Goal: Task Accomplishment & Management: Use online tool/utility

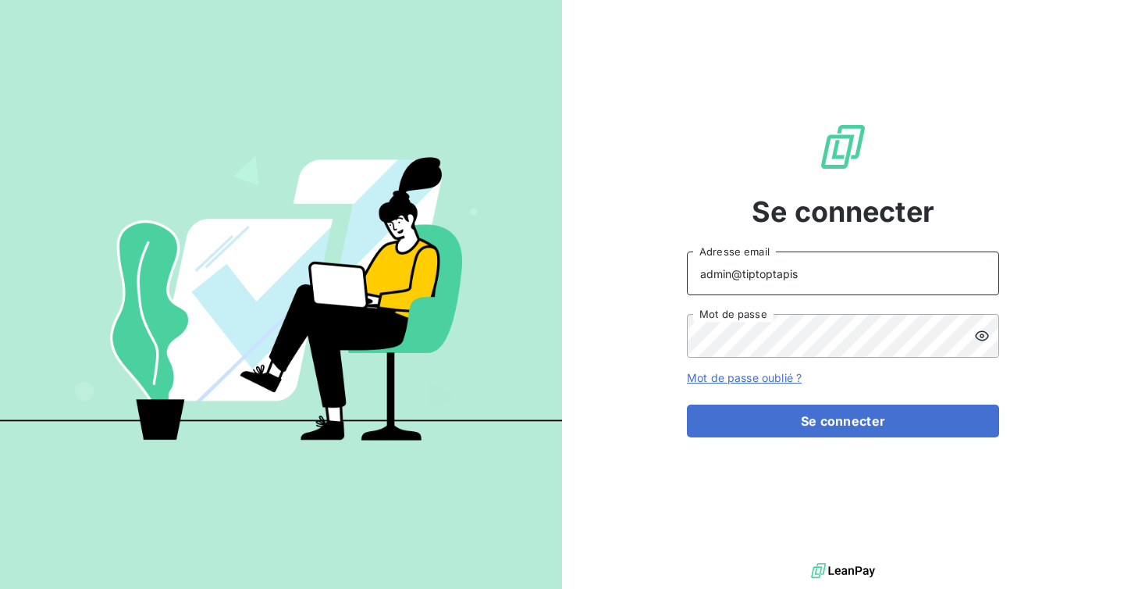
click at [820, 276] on input "admin@tiptoptapis" at bounding box center [843, 273] width 312 height 44
type input "admin@pesmetal"
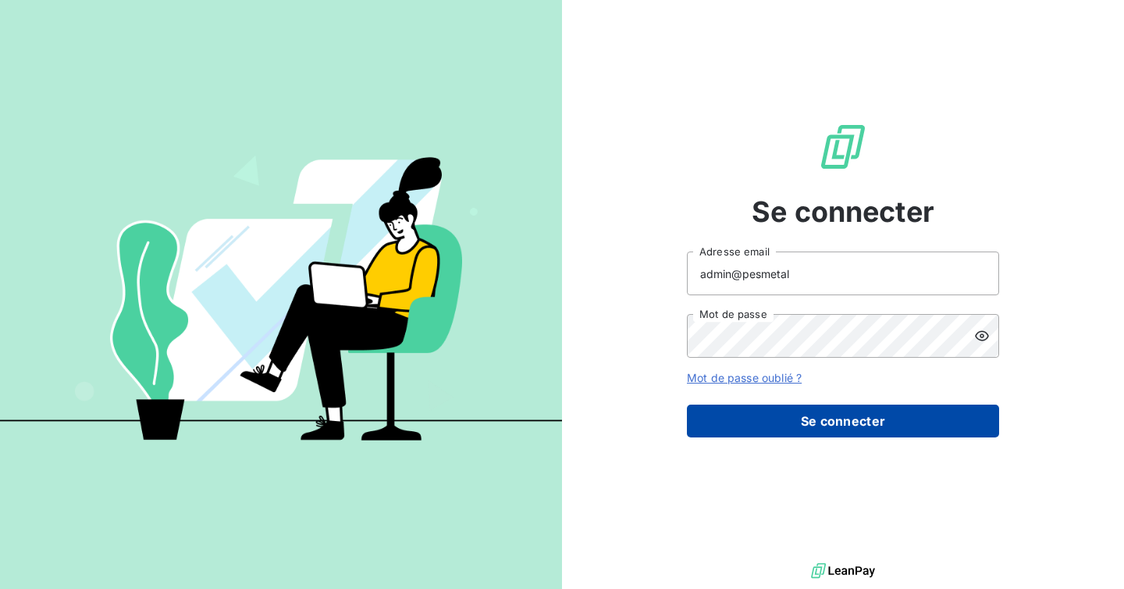
click at [806, 419] on button "Se connecter" at bounding box center [843, 420] width 312 height 33
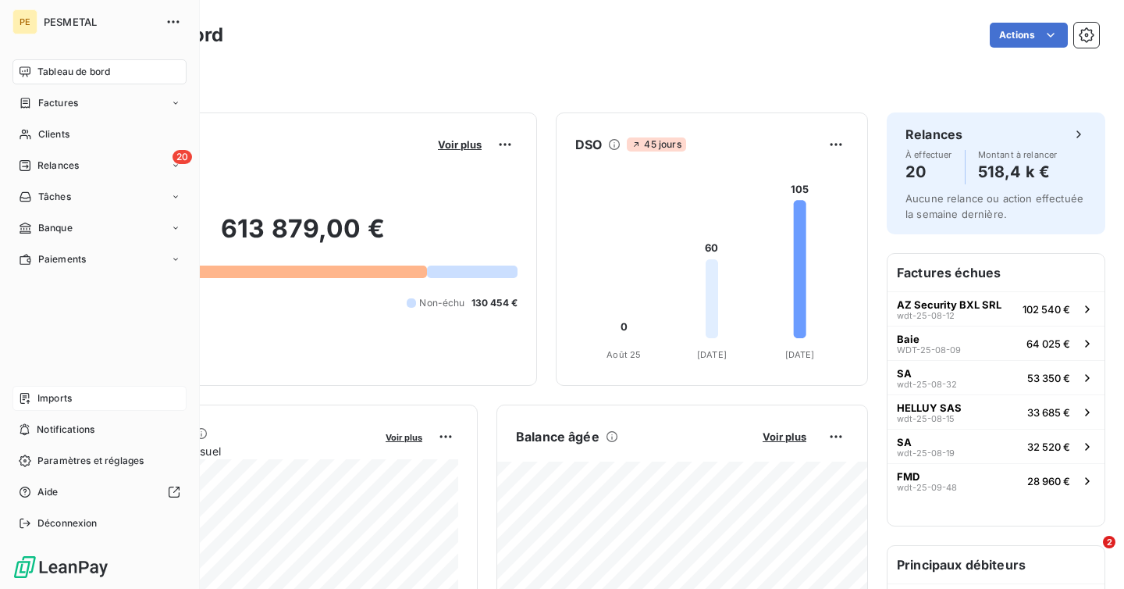
click at [60, 394] on span "Imports" at bounding box center [54, 398] width 34 height 14
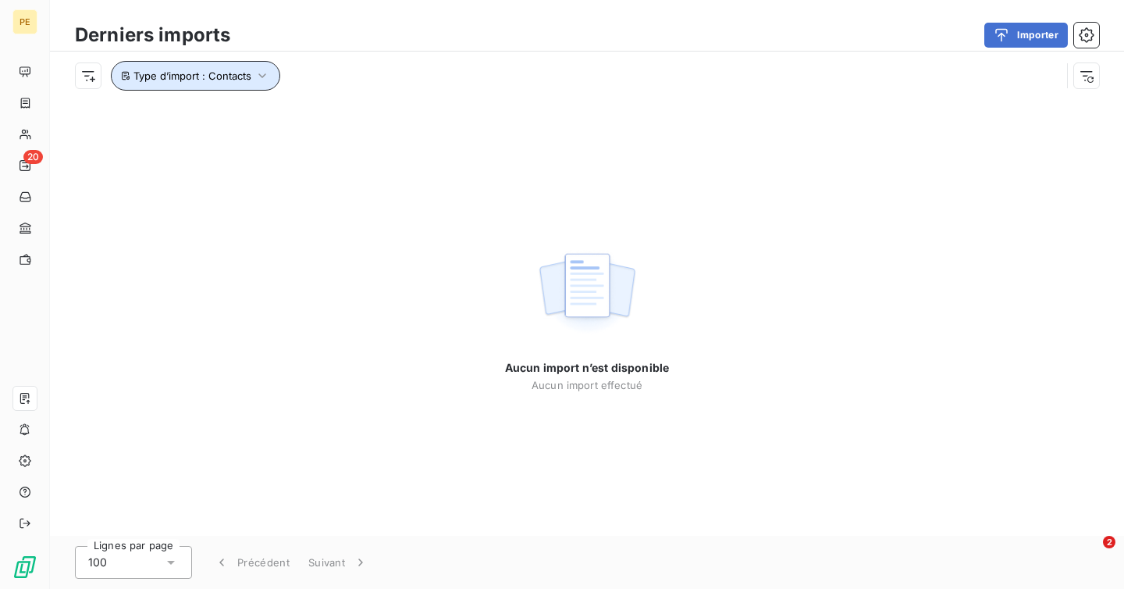
click at [262, 69] on icon "button" at bounding box center [262, 76] width 16 height 16
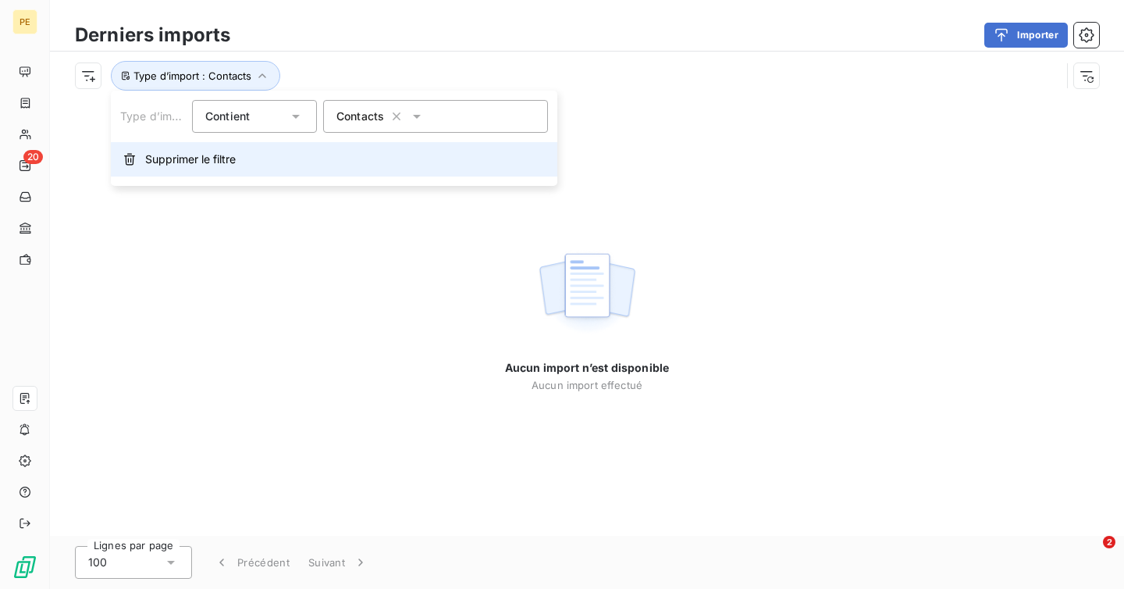
click at [265, 163] on button "Supprimer le filtre" at bounding box center [334, 159] width 447 height 34
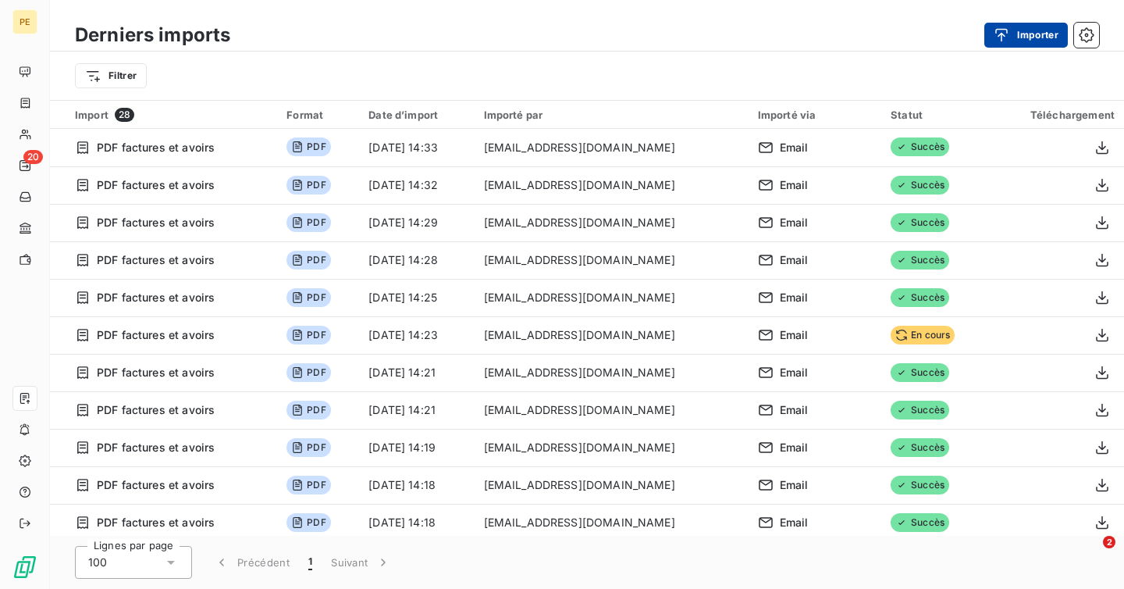
click at [1007, 29] on icon "button" at bounding box center [1002, 35] width 16 height 16
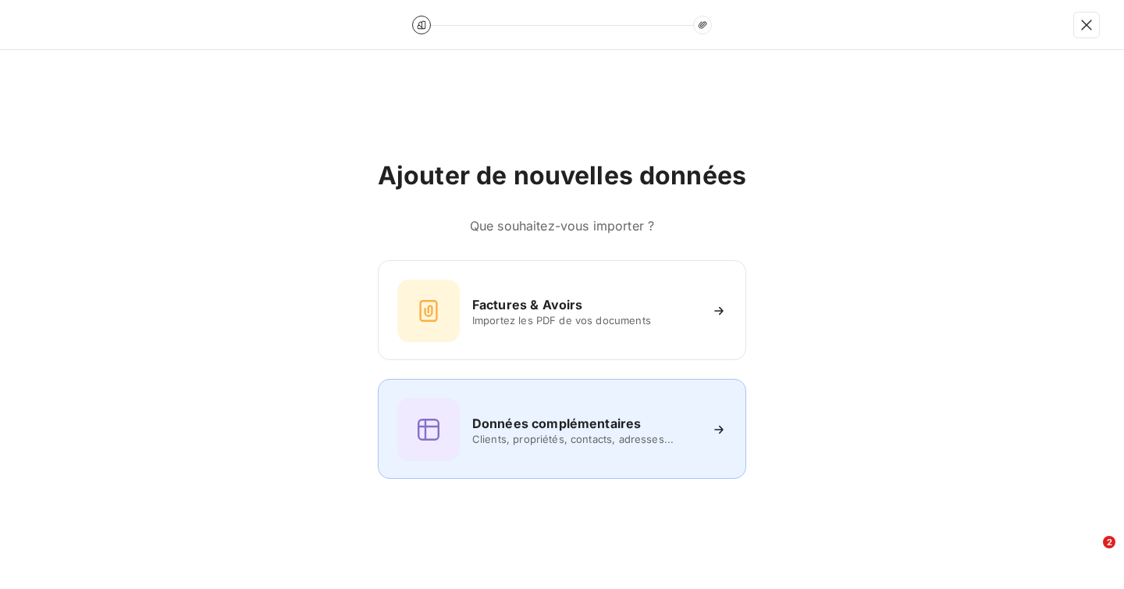
click at [555, 430] on h6 "Données complémentaires" at bounding box center [556, 423] width 169 height 19
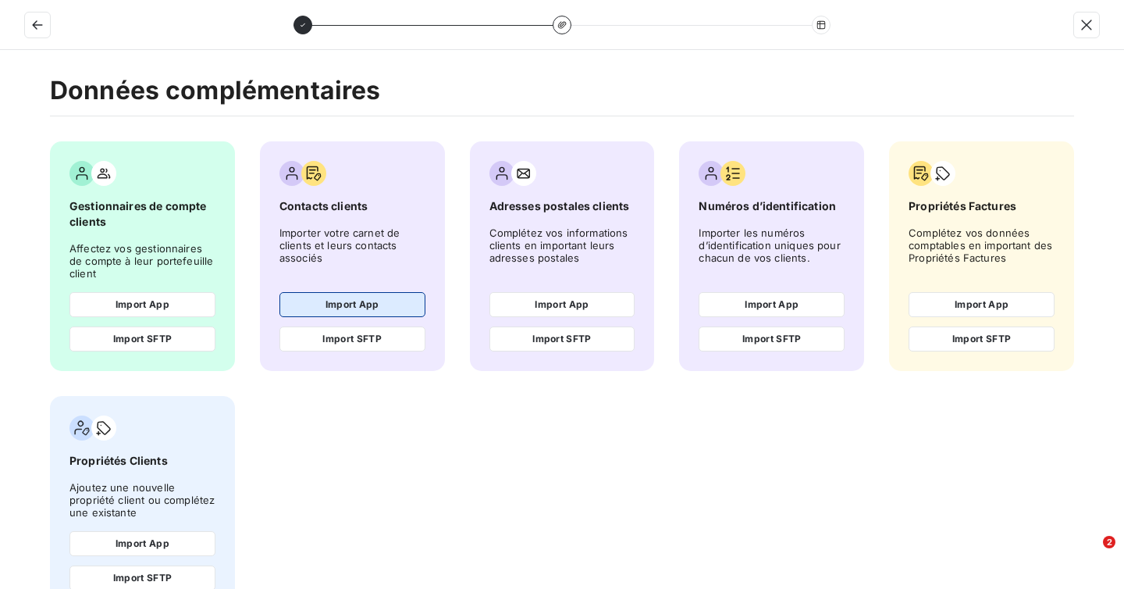
click at [337, 311] on button "Import App" at bounding box center [352, 304] width 146 height 25
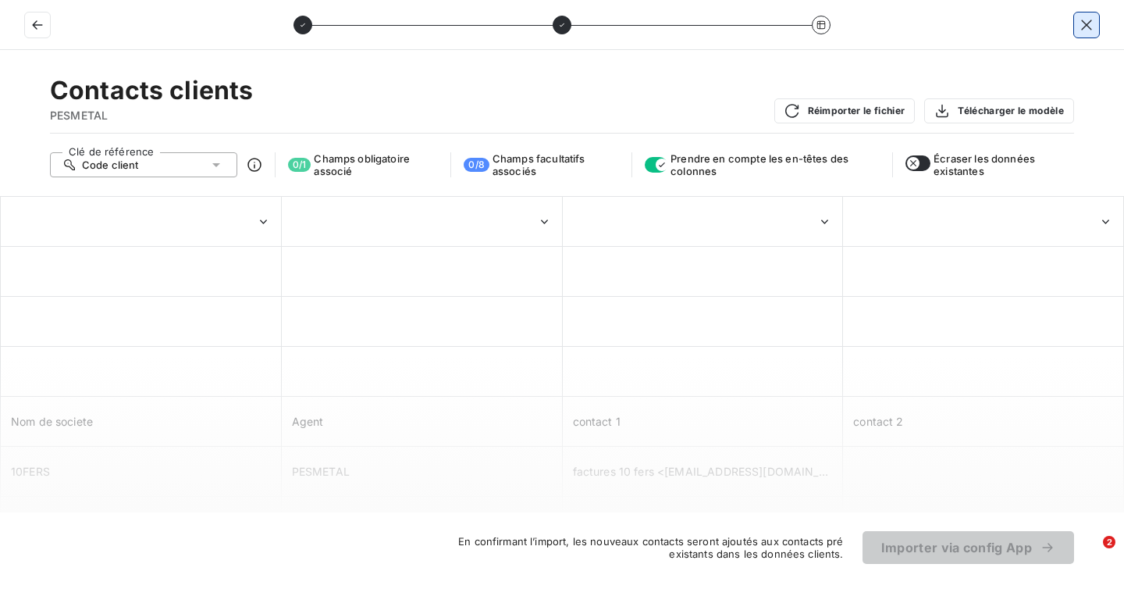
click at [1080, 26] on icon "button" at bounding box center [1087, 25] width 16 height 16
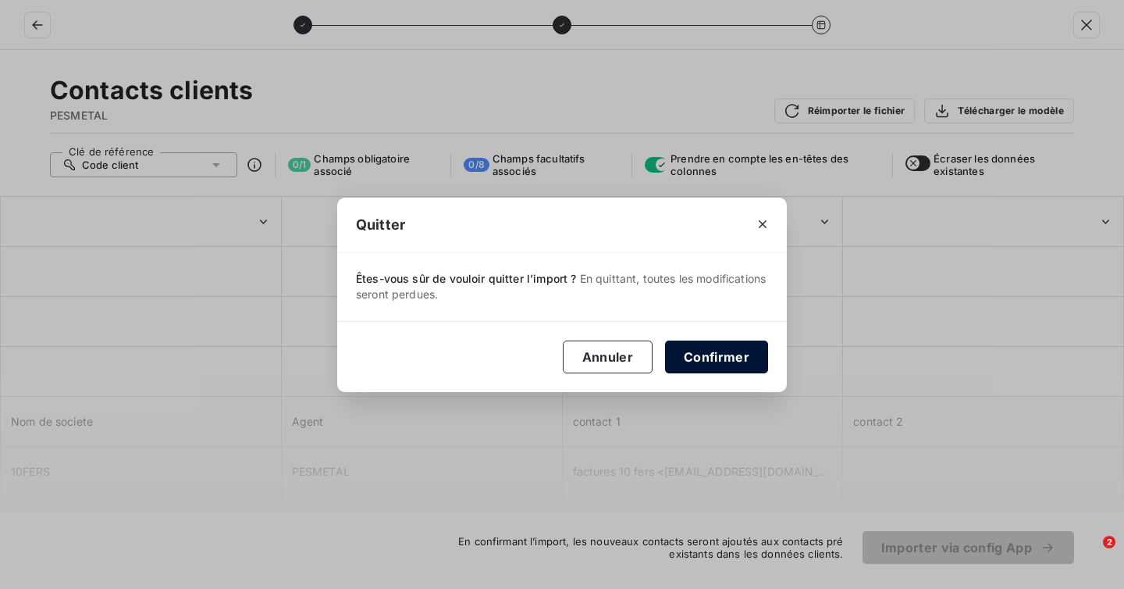
click at [710, 353] on button "Confirmer" at bounding box center [716, 356] width 103 height 33
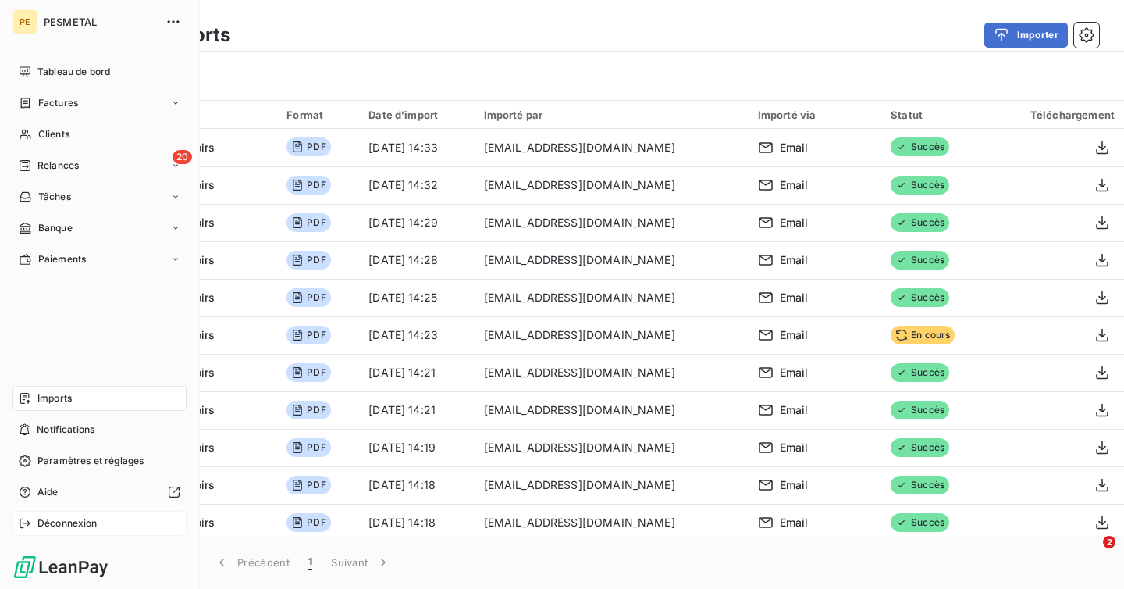
click at [101, 515] on div "Déconnexion" at bounding box center [99, 523] width 174 height 25
